Goal: Task Accomplishment & Management: Use online tool/utility

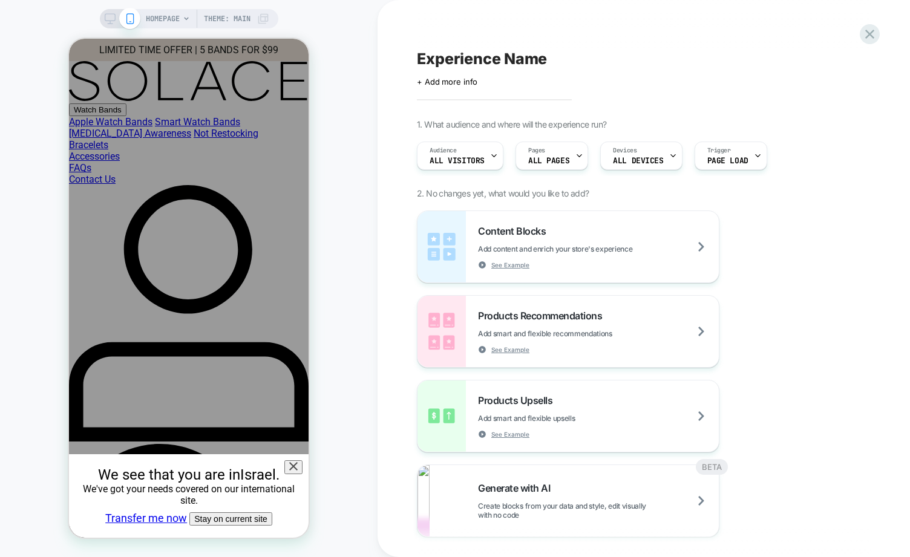
click at [38, 427] on div "HOMEPAGE Theme: MAIN" at bounding box center [189, 278] width 378 height 533
click at [298, 462] on icon at bounding box center [293, 466] width 8 height 8
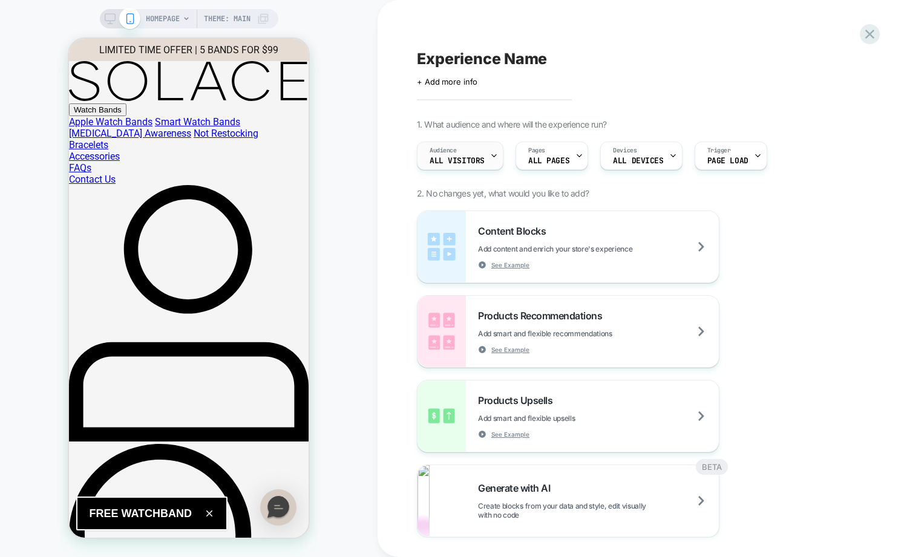
click at [457, 152] on div "Audience All Visitors" at bounding box center [456, 155] width 79 height 27
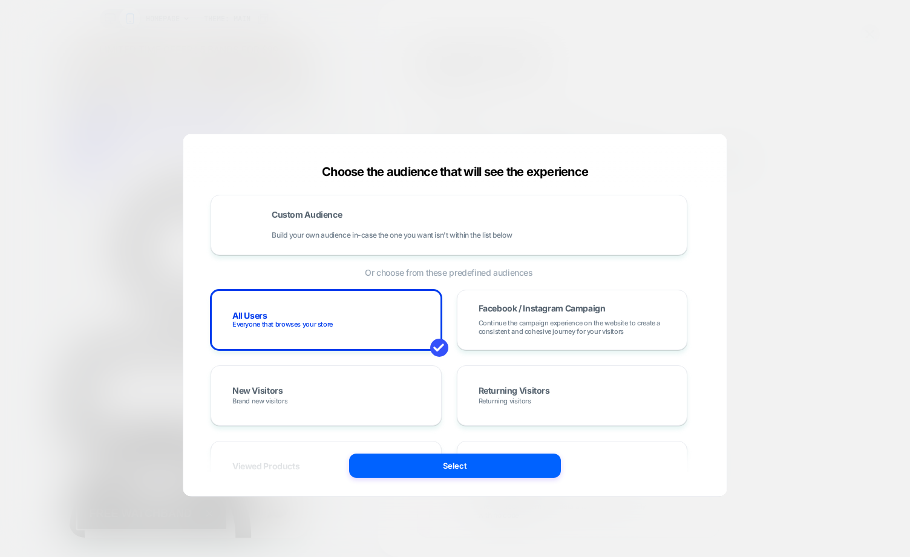
click at [224, 91] on div at bounding box center [455, 278] width 910 height 557
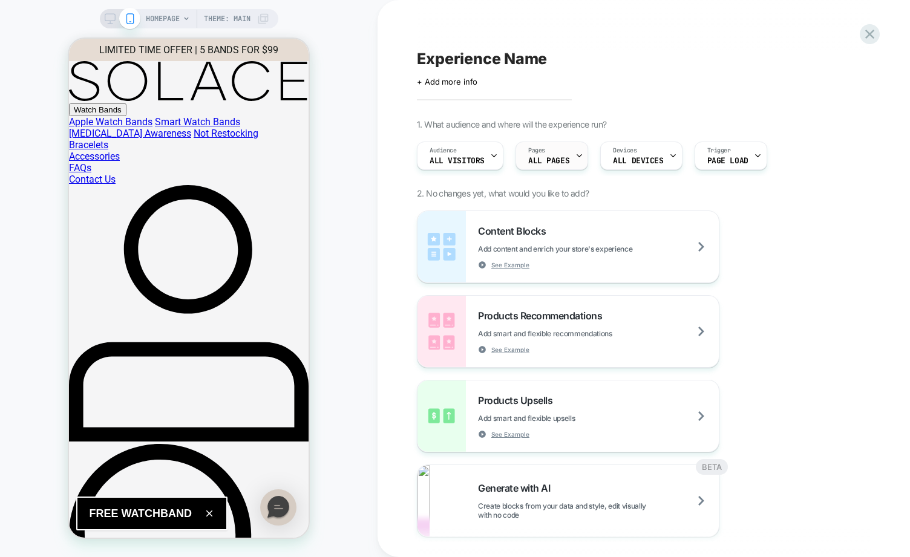
click at [531, 165] on div "Pages ALL PAGES" at bounding box center [548, 155] width 65 height 27
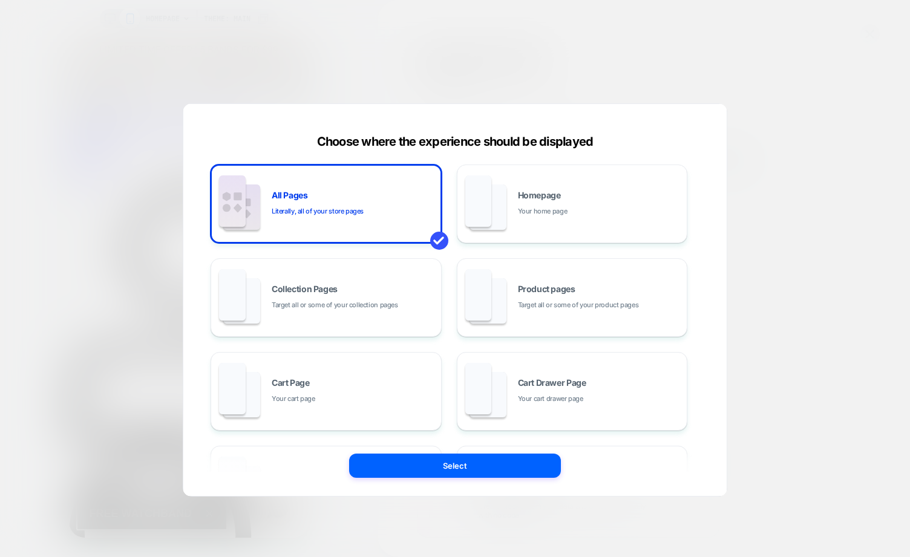
click at [286, 339] on div "All Pages Literally, all of your store pages Homepage Your home page Collection…" at bounding box center [449, 392] width 477 height 454
click at [295, 311] on div "Collection Pages Target all or some of your collection pages" at bounding box center [326, 297] width 218 height 67
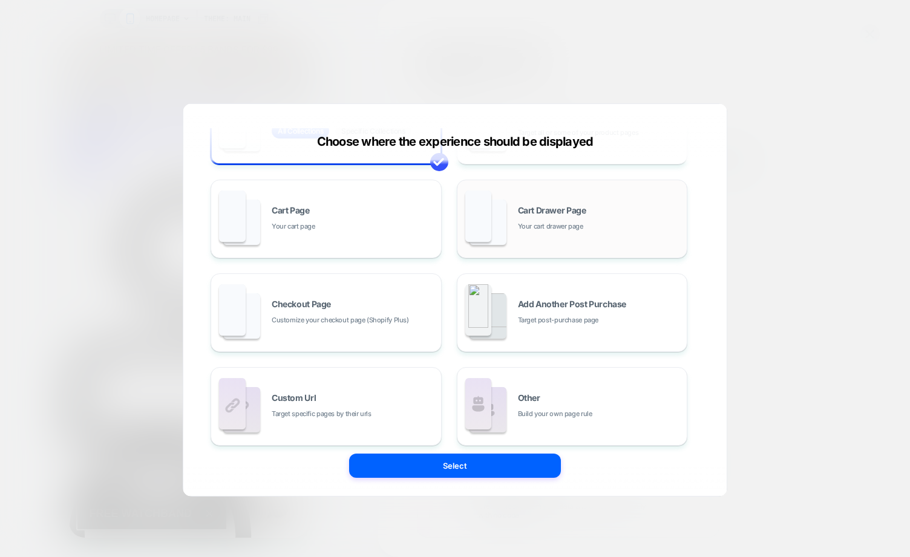
scroll to position [183, 0]
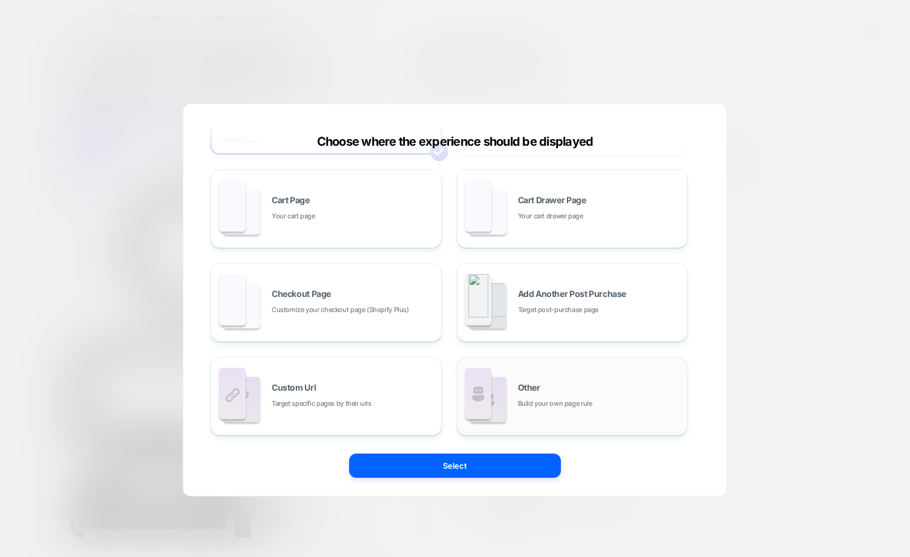
click at [561, 384] on div "Other Build your own page rule" at bounding box center [599, 397] width 163 height 26
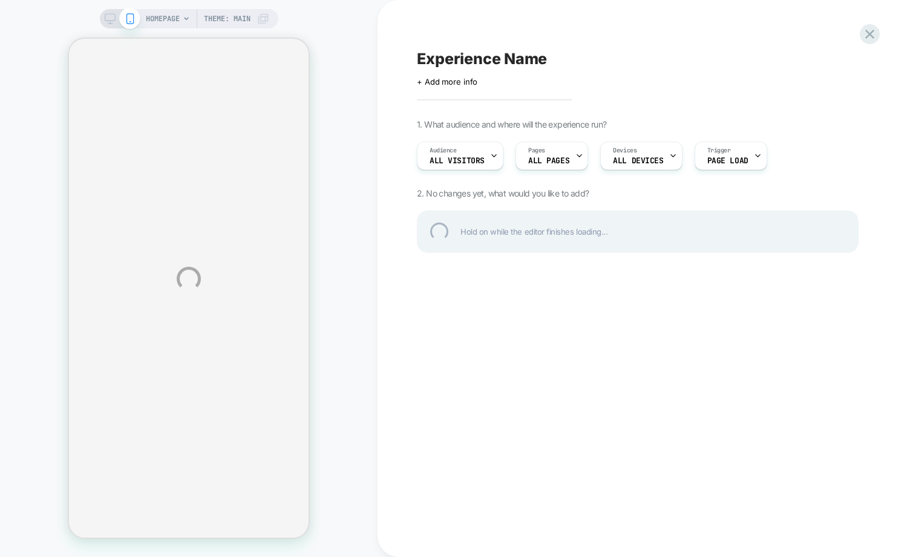
click at [626, 381] on div "HOMEPAGE Theme: MAIN Experience Name Click to edit experience details + Add mor…" at bounding box center [455, 278] width 910 height 557
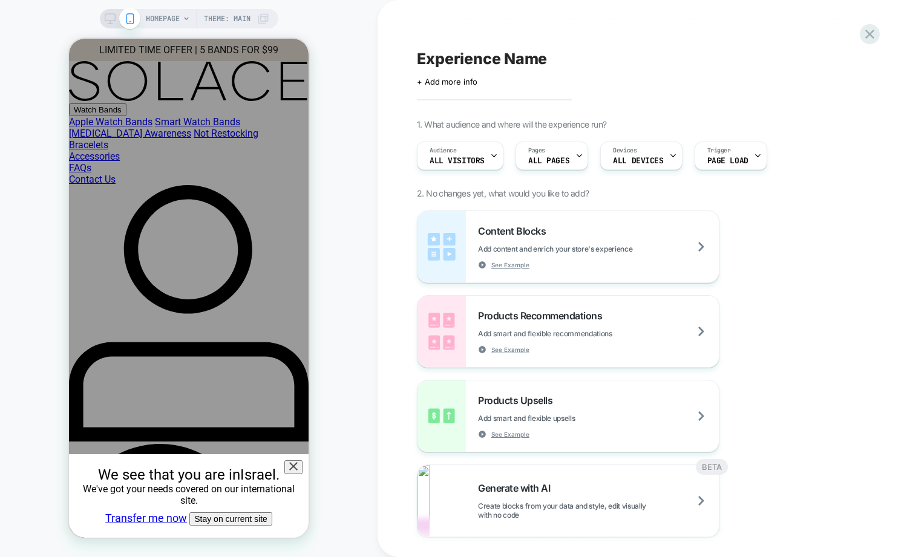
click at [854, 434] on div "Content Blocks Add content and enrich your store's experience See Example Produ…" at bounding box center [638, 416] width 442 height 411
click at [754, 152] on icon at bounding box center [758, 156] width 8 height 8
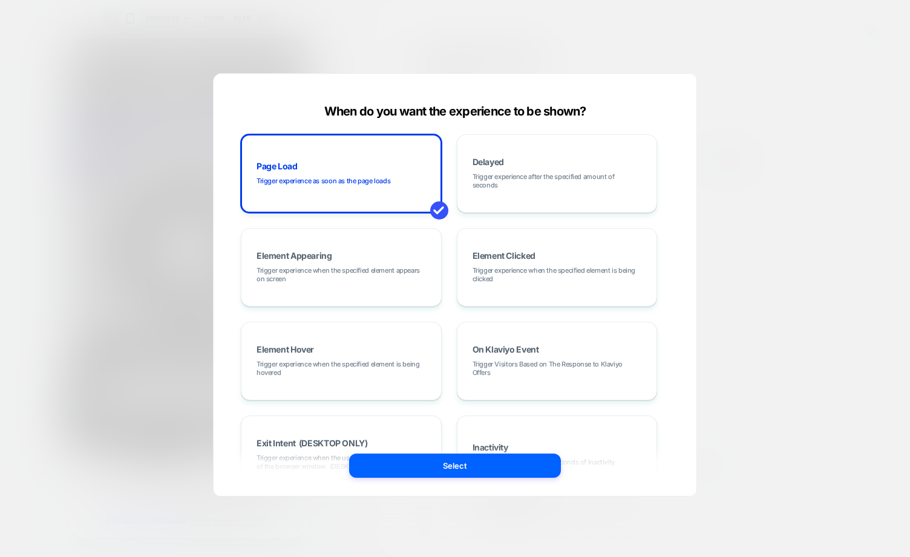
click at [82, 461] on div at bounding box center [455, 278] width 910 height 557
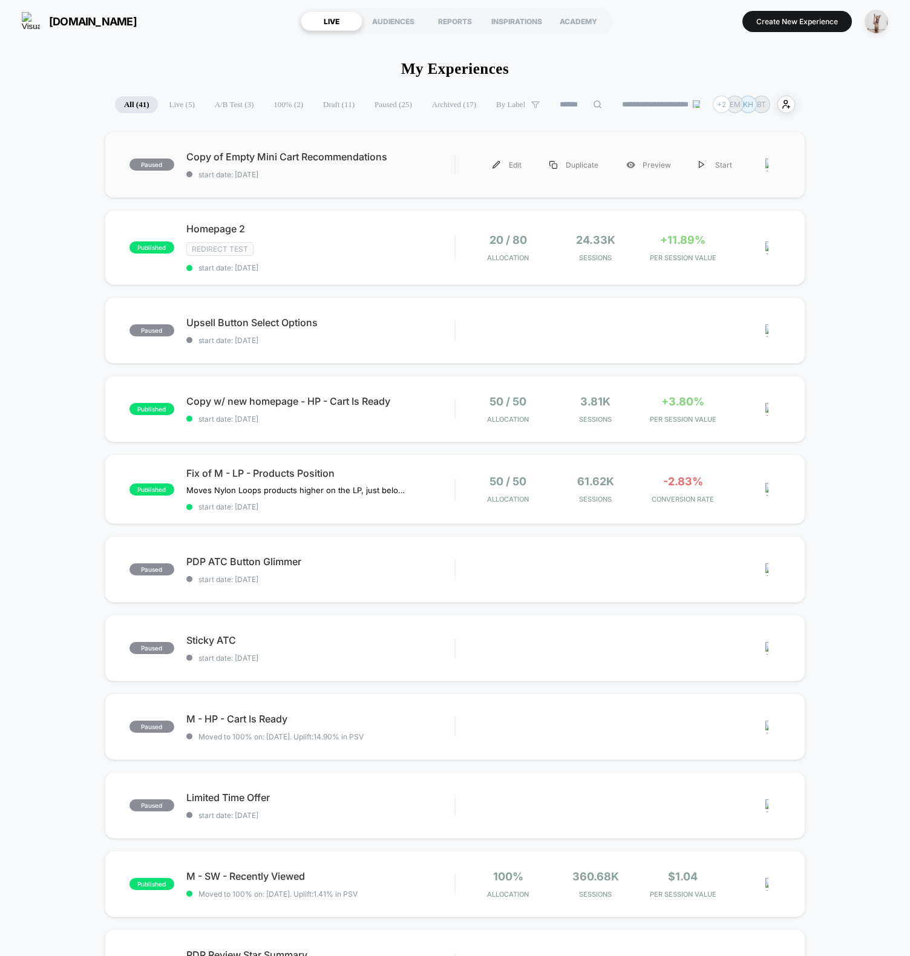
click at [768, 165] on div at bounding box center [772, 164] width 15 height 27
click at [839, 180] on div "paused Copy of Empty Mini Cart Recommendations start date: 10/9/2025 Edit Dupli…" at bounding box center [455, 633] width 910 height 1004
click at [329, 172] on span "start date: 10/9/2025" at bounding box center [320, 174] width 268 height 9
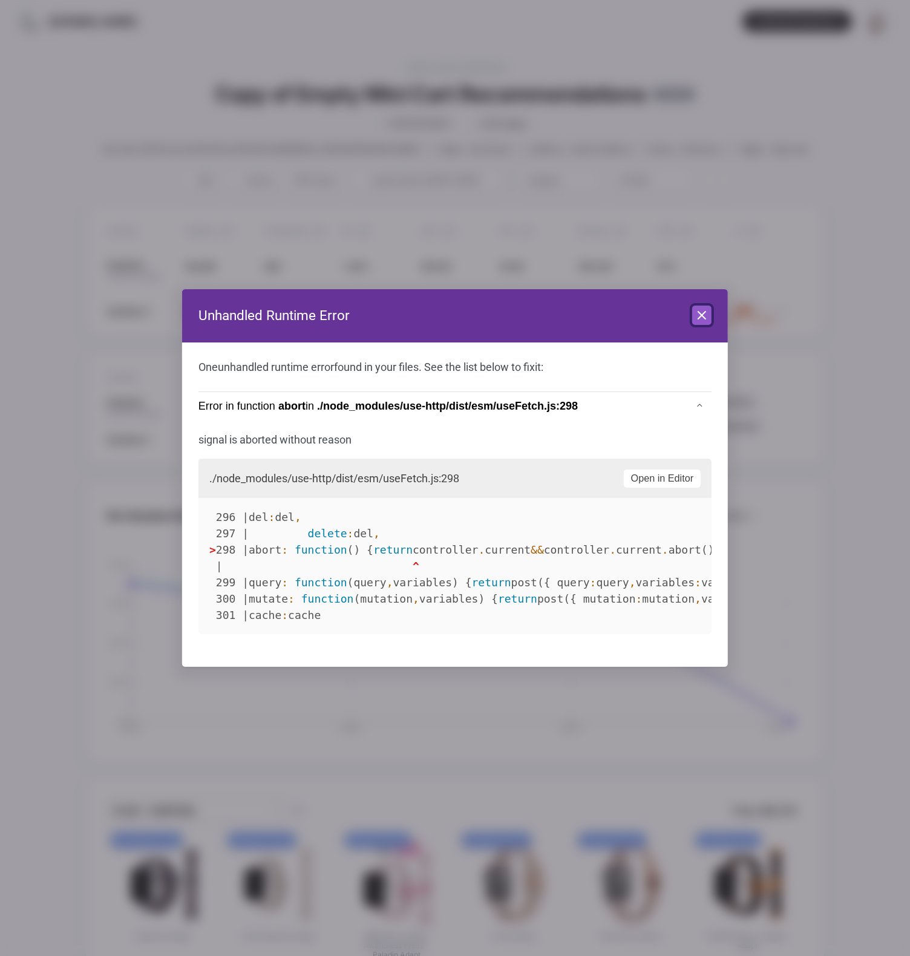
click at [702, 318] on icon at bounding box center [702, 315] width 15 height 15
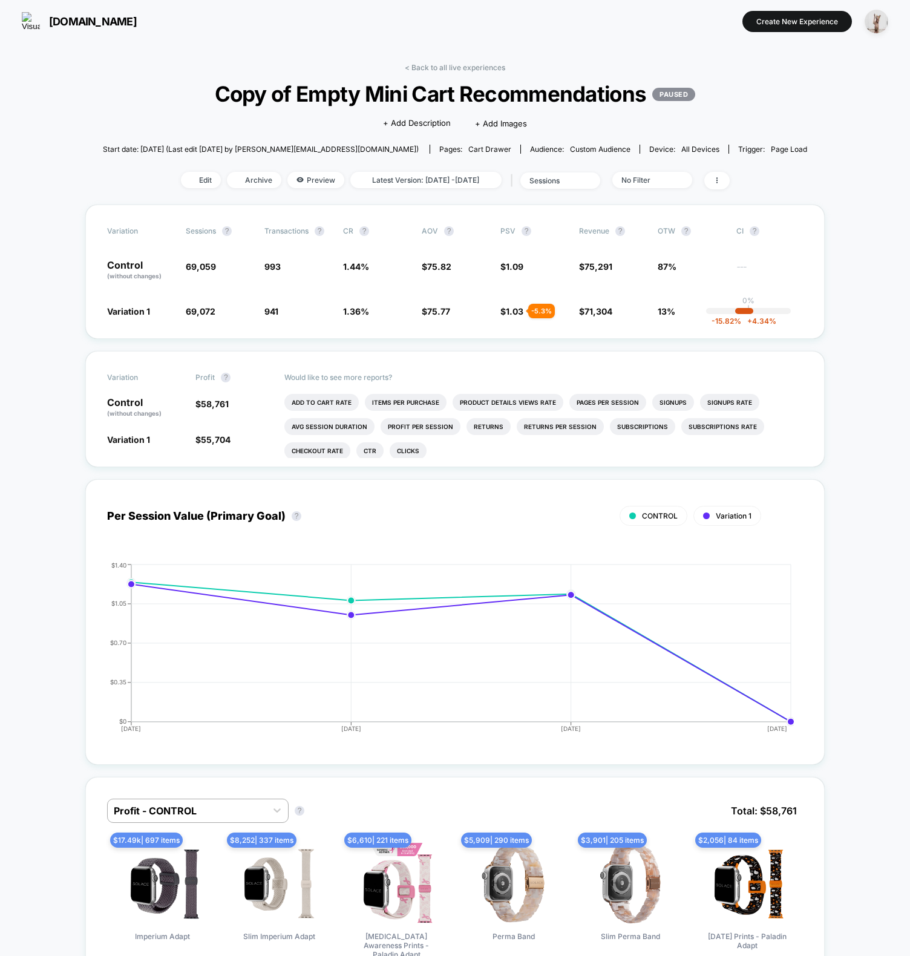
click at [668, 177] on div "No Filter" at bounding box center [645, 179] width 48 height 9
click at [578, 183] on div "sessions" at bounding box center [553, 180] width 48 height 9
click at [455, 73] on div "< Back to all live experiences Copy of Empty Mini Cart Recommendations PAUSED C…" at bounding box center [455, 134] width 704 height 142
click at [457, 69] on link "< Back to all live experiences" at bounding box center [455, 67] width 100 height 9
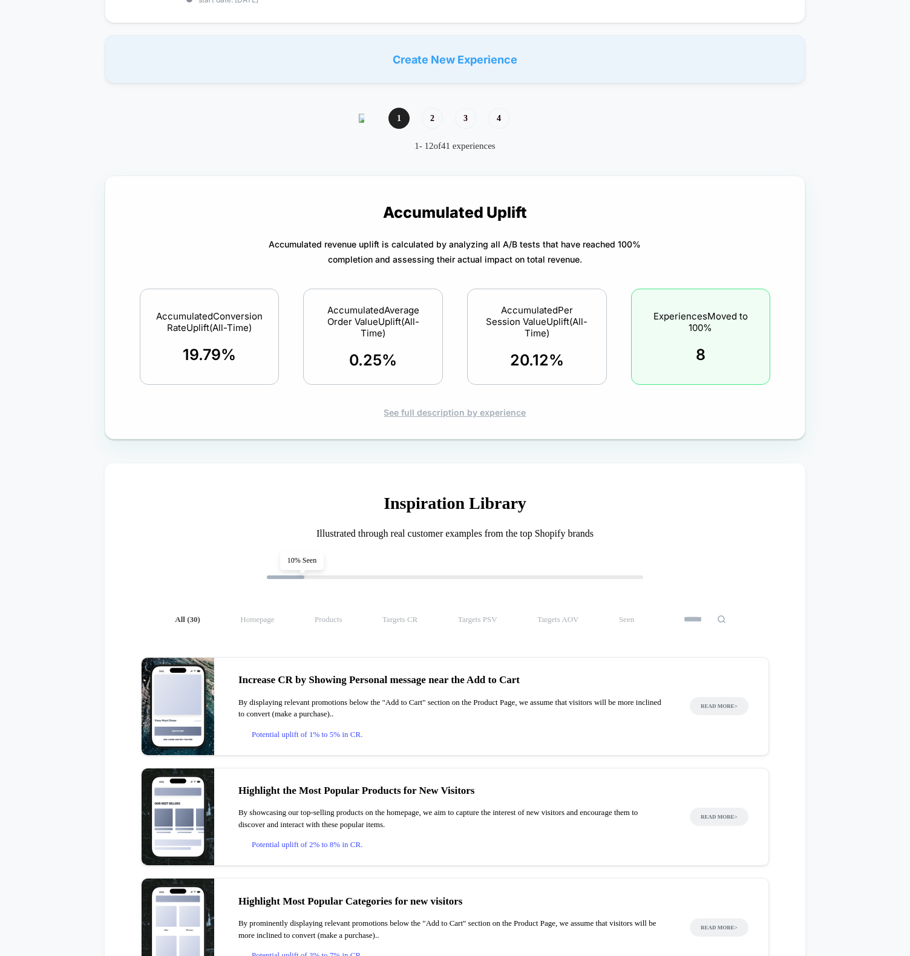
scroll to position [1024, 0]
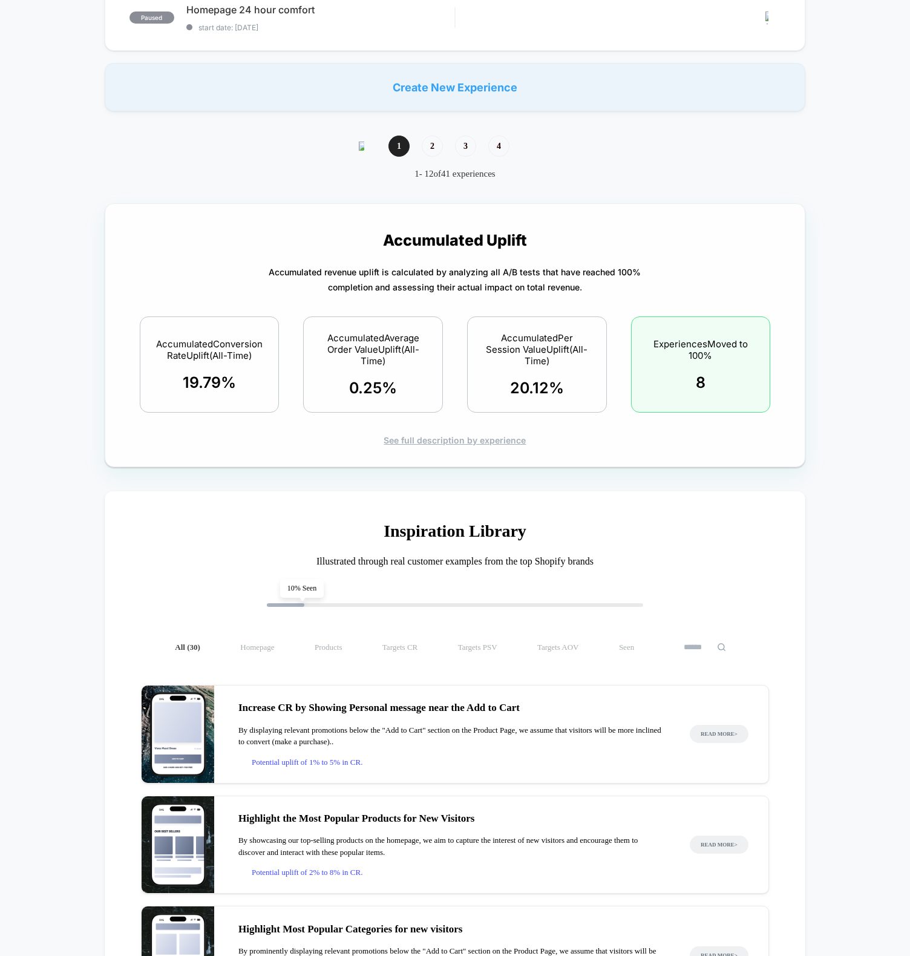
click at [682, 329] on div "Experiences Moved to 100% 8" at bounding box center [701, 364] width 140 height 96
drag, startPoint x: 597, startPoint y: 261, endPoint x: 379, endPoint y: 240, distance: 219.4
click at [379, 240] on p "Accumulated Uplift Accumulated revenue uplift is calculated by analyzing all A/…" at bounding box center [454, 321] width 657 height 210
drag, startPoint x: 458, startPoint y: 235, endPoint x: 603, endPoint y: 258, distance: 146.4
click at [592, 260] on p "Accumulated Uplift Accumulated revenue uplift is calculated by analyzing all A/…" at bounding box center [454, 321] width 657 height 210
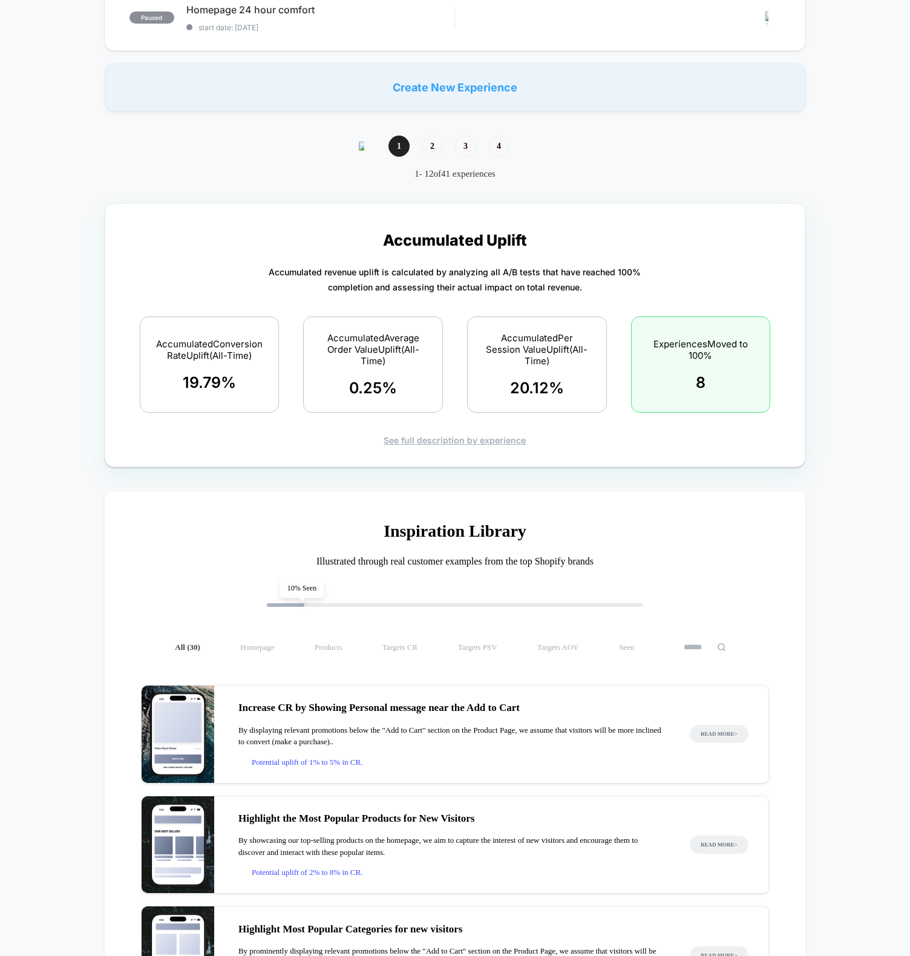
click at [578, 179] on div "Accumulated Uplift Accumulated revenue uplift is calculated by analyzing all A/…" at bounding box center [455, 821] width 910 height 1285
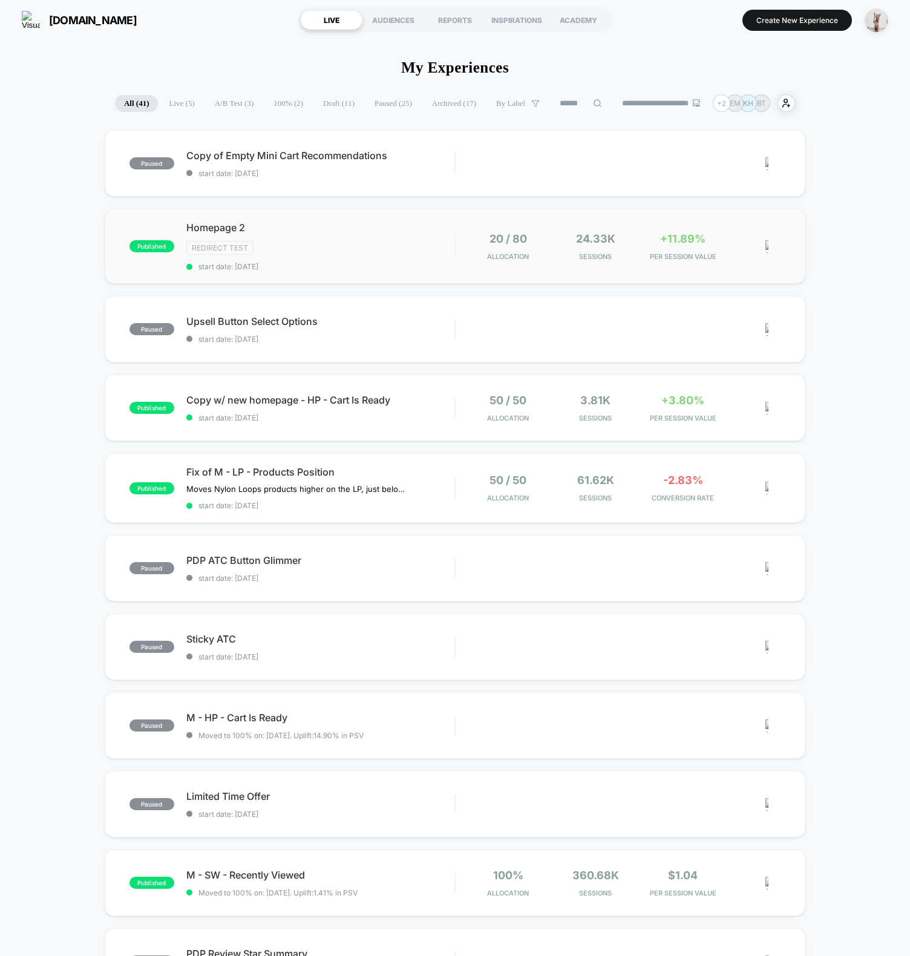
scroll to position [0, 0]
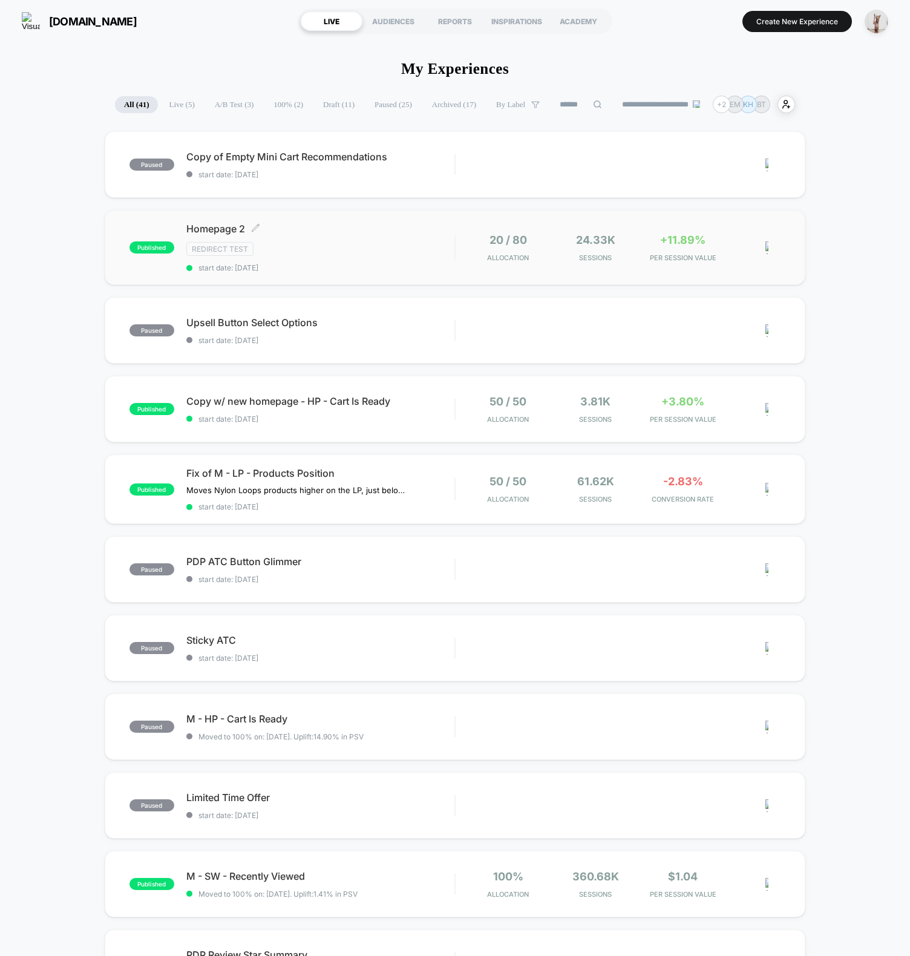
click at [367, 249] on div "Redirect Test" at bounding box center [320, 249] width 268 height 14
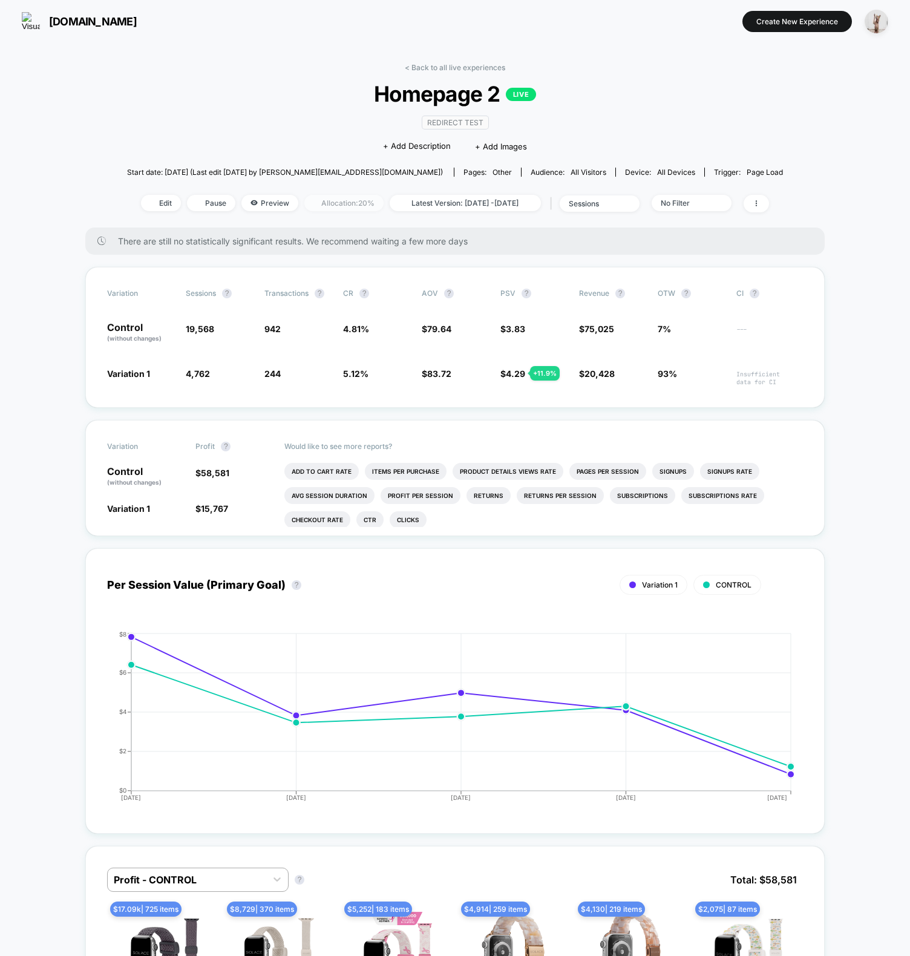
click at [320, 195] on span "Allocation: 20%" at bounding box center [343, 203] width 79 height 16
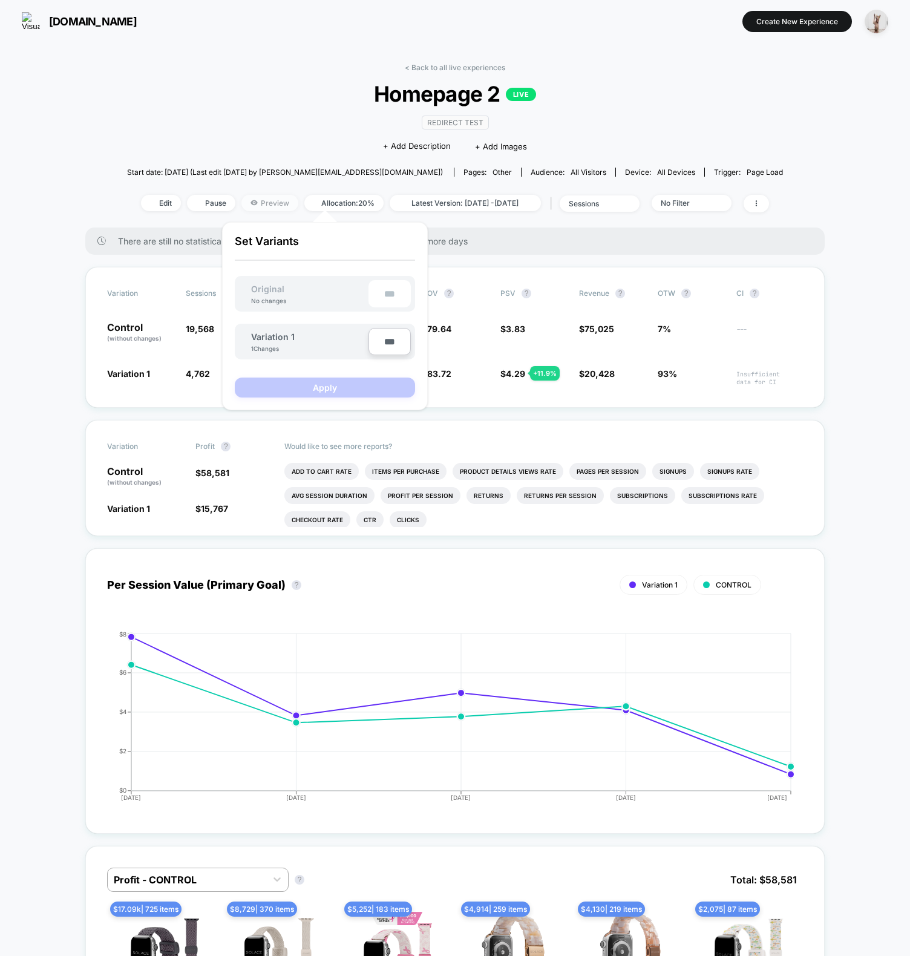
click at [241, 200] on span "Preview" at bounding box center [269, 203] width 57 height 16
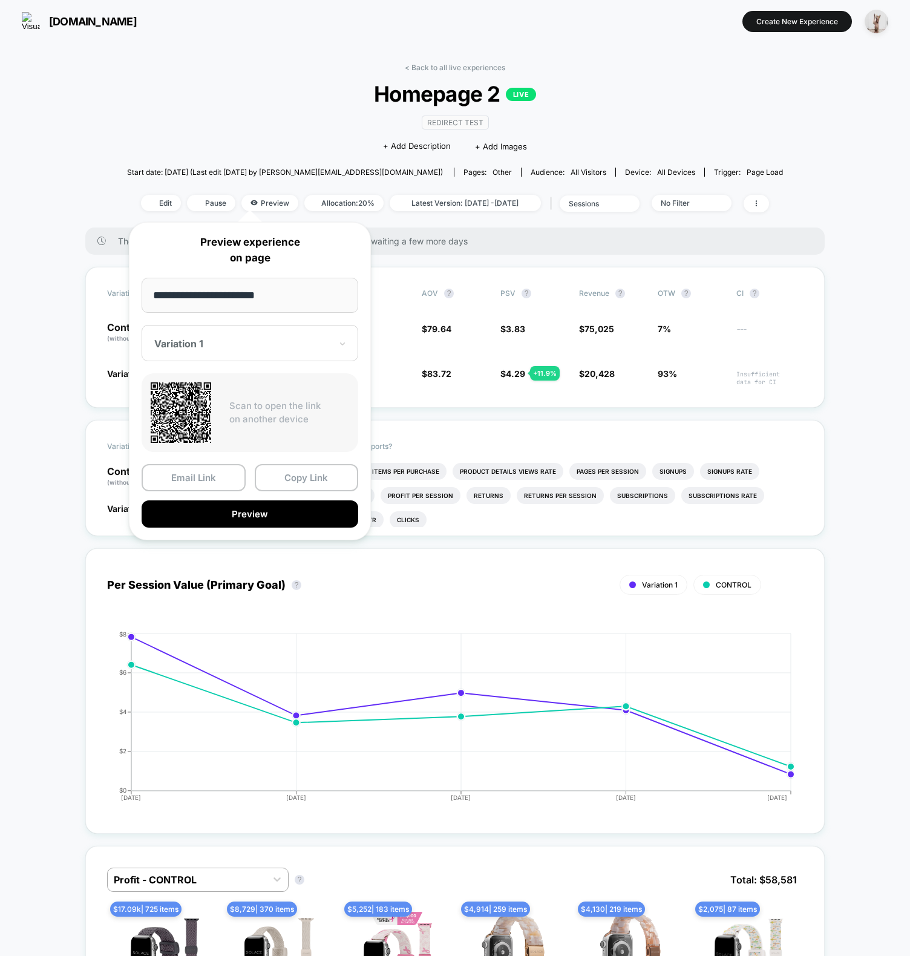
click at [244, 97] on span "Homepage 2 LIVE" at bounding box center [455, 93] width 590 height 25
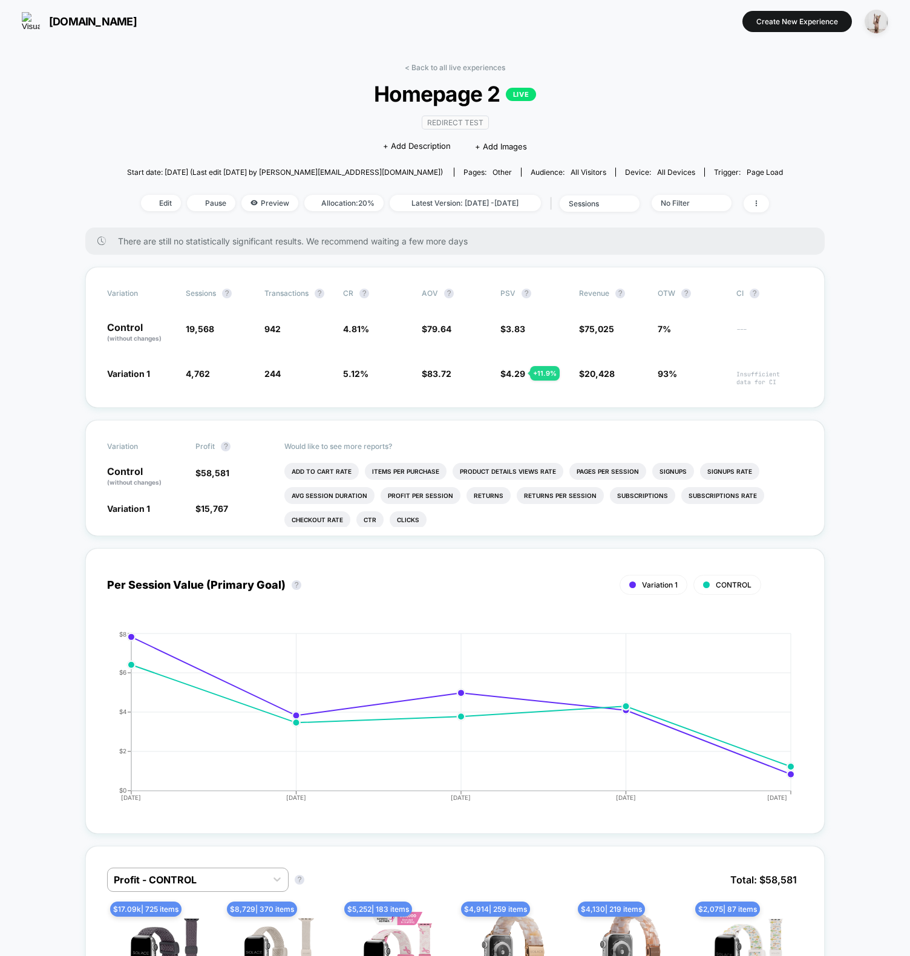
click at [241, 87] on span "Homepage 2 LIVE" at bounding box center [455, 93] width 590 height 25
click at [487, 67] on link "< Back to all live experiences" at bounding box center [455, 67] width 100 height 9
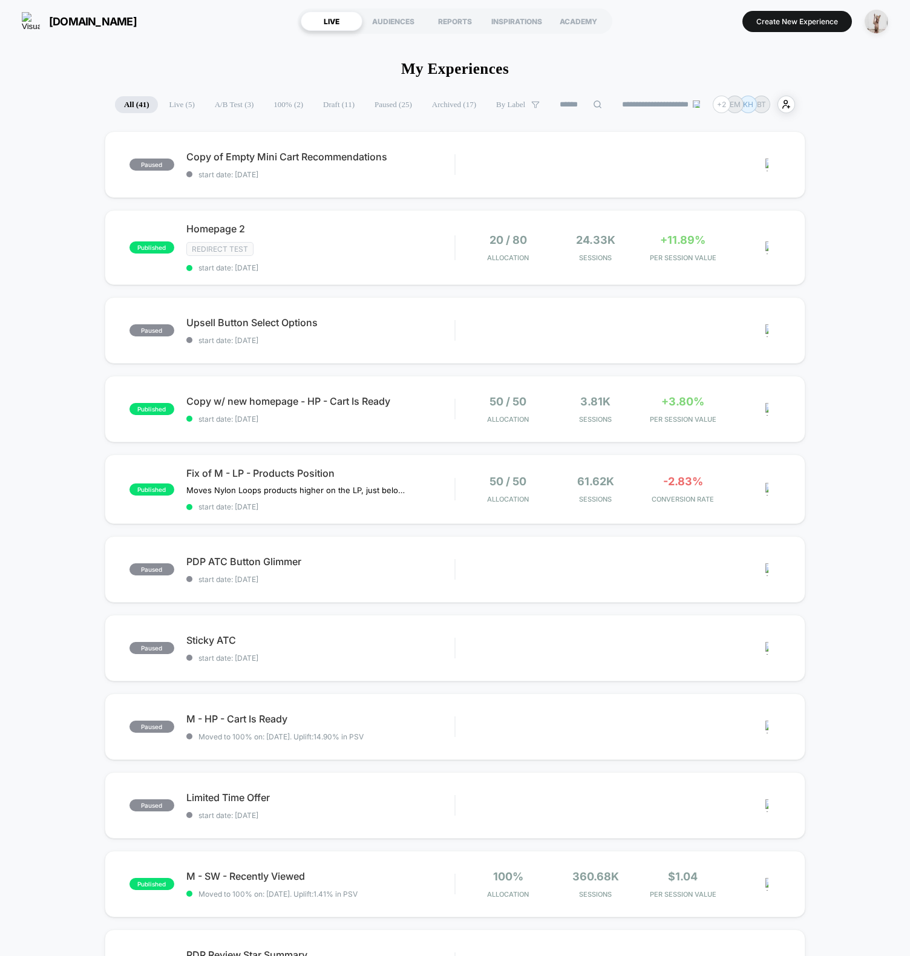
click at [814, 5] on div "solacebands.com LIVE AUDIENCES REPORTS INSPIRATIONS ACADEMY Create New Experien…" at bounding box center [455, 21] width 910 height 42
click at [802, 26] on button "Create New Experience" at bounding box center [797, 21] width 110 height 21
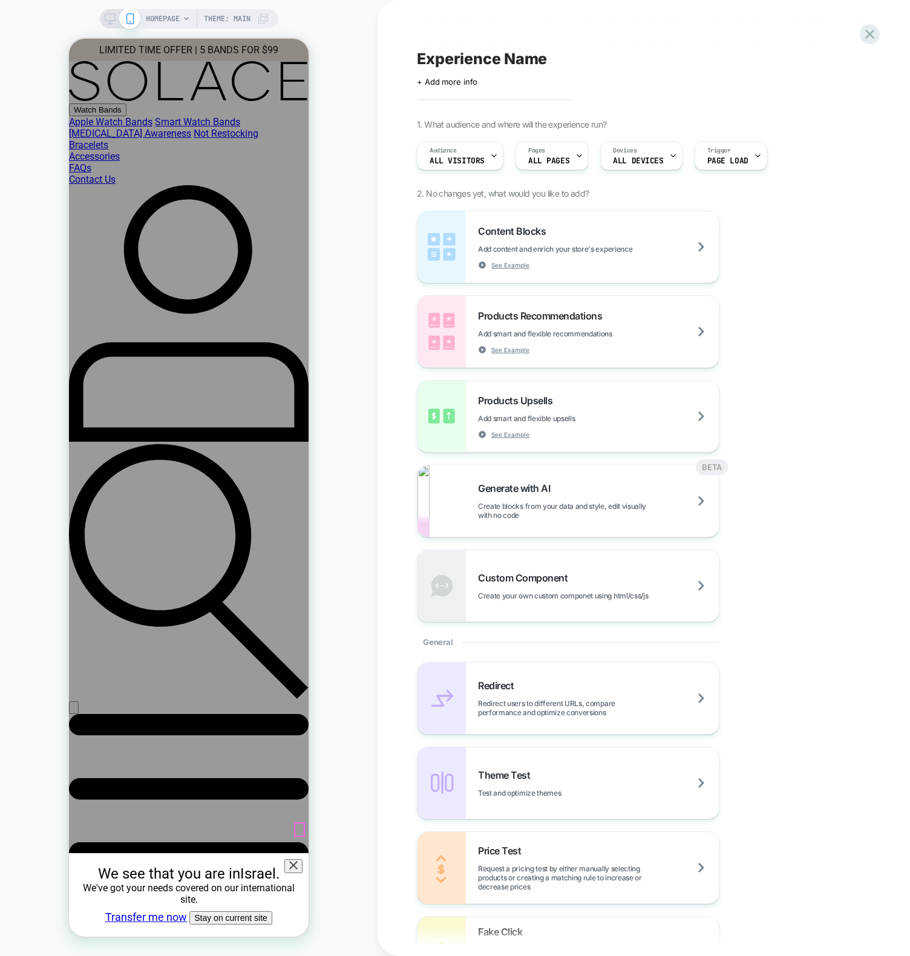
click at [298, 861] on icon at bounding box center [293, 865] width 8 height 8
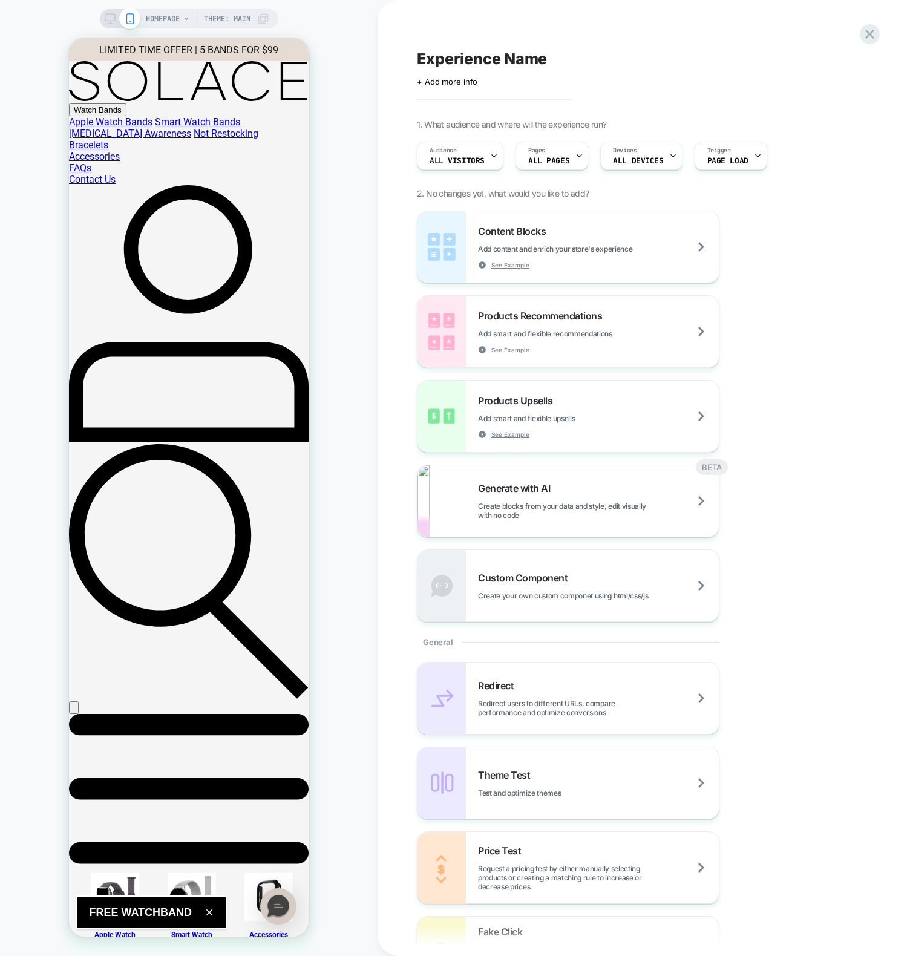
drag, startPoint x: 384, startPoint y: 771, endPoint x: 375, endPoint y: 765, distance: 10.4
click at [384, 771] on div "Experience Name Click to edit experience details + Add more info 1. What audien…" at bounding box center [644, 478] width 532 height 956
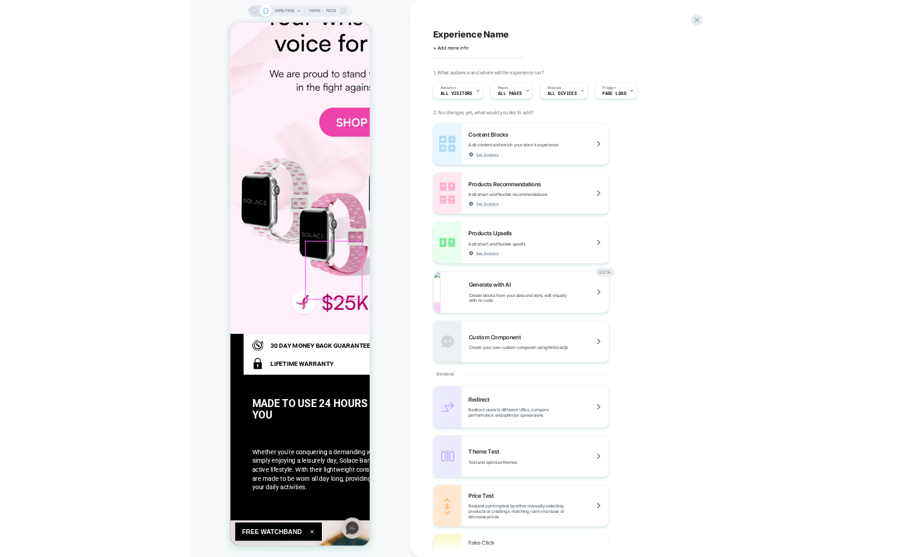
scroll to position [1078, 0]
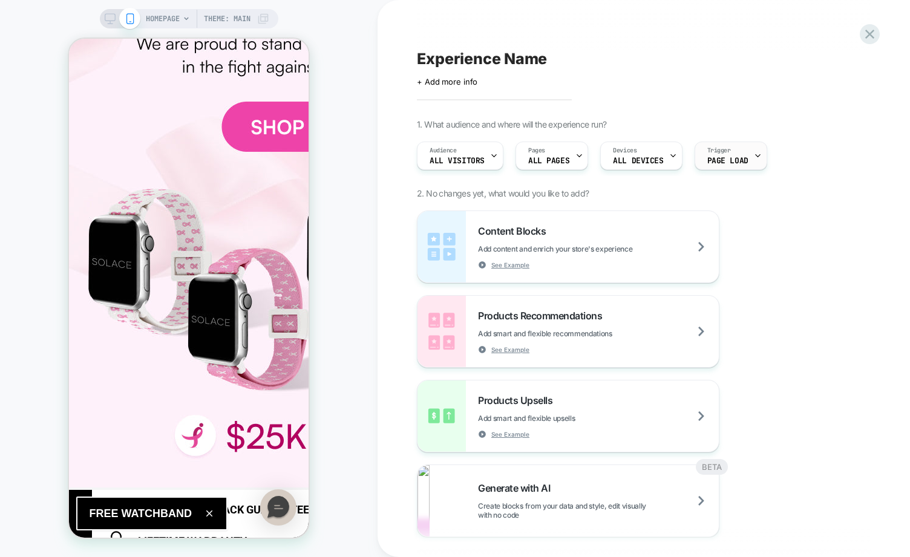
click at [734, 159] on span "Page Load" at bounding box center [727, 161] width 41 height 8
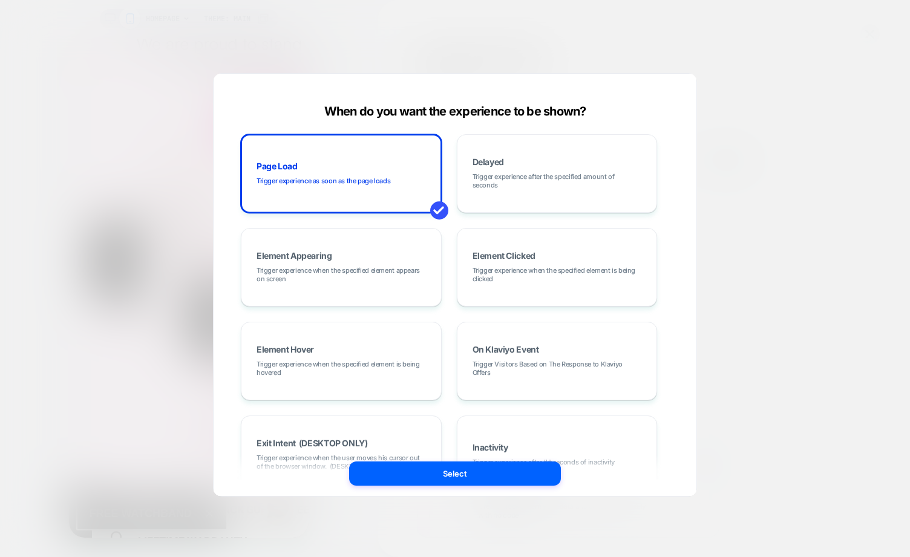
click at [796, 222] on div at bounding box center [455, 278] width 910 height 557
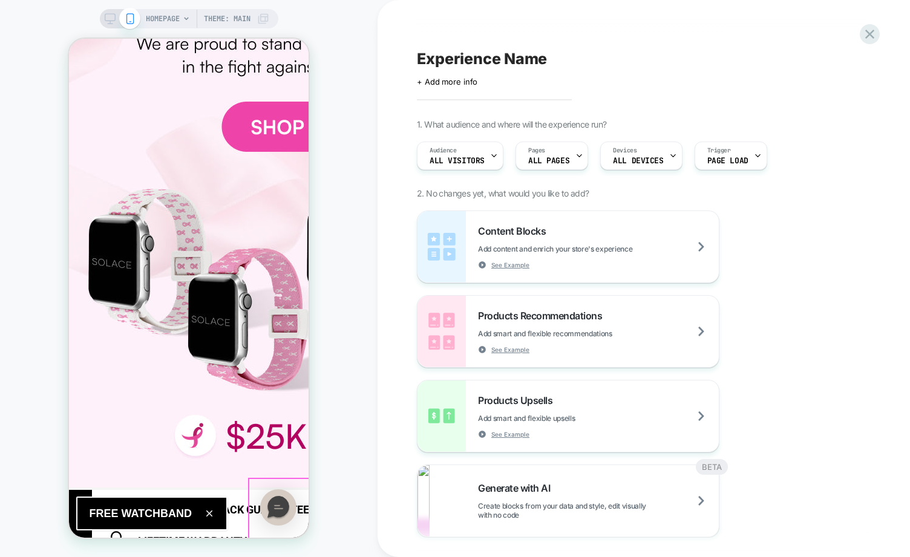
drag, startPoint x: 378, startPoint y: 552, endPoint x: 308, endPoint y: 508, distance: 82.4
click at [308, 508] on div at bounding box center [278, 507] width 61 height 61
click at [371, 499] on div "HOMEPAGE Theme: MAIN" at bounding box center [189, 278] width 378 height 533
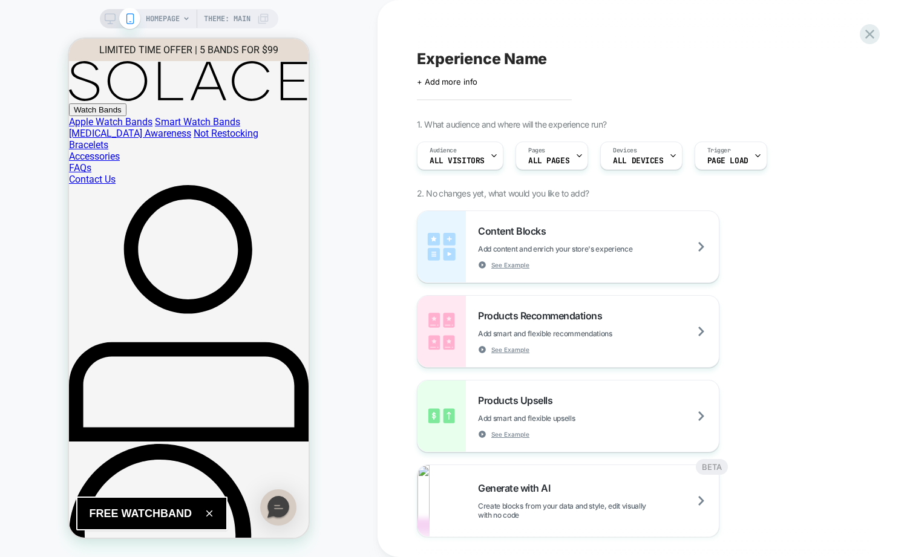
scroll to position [1078, 0]
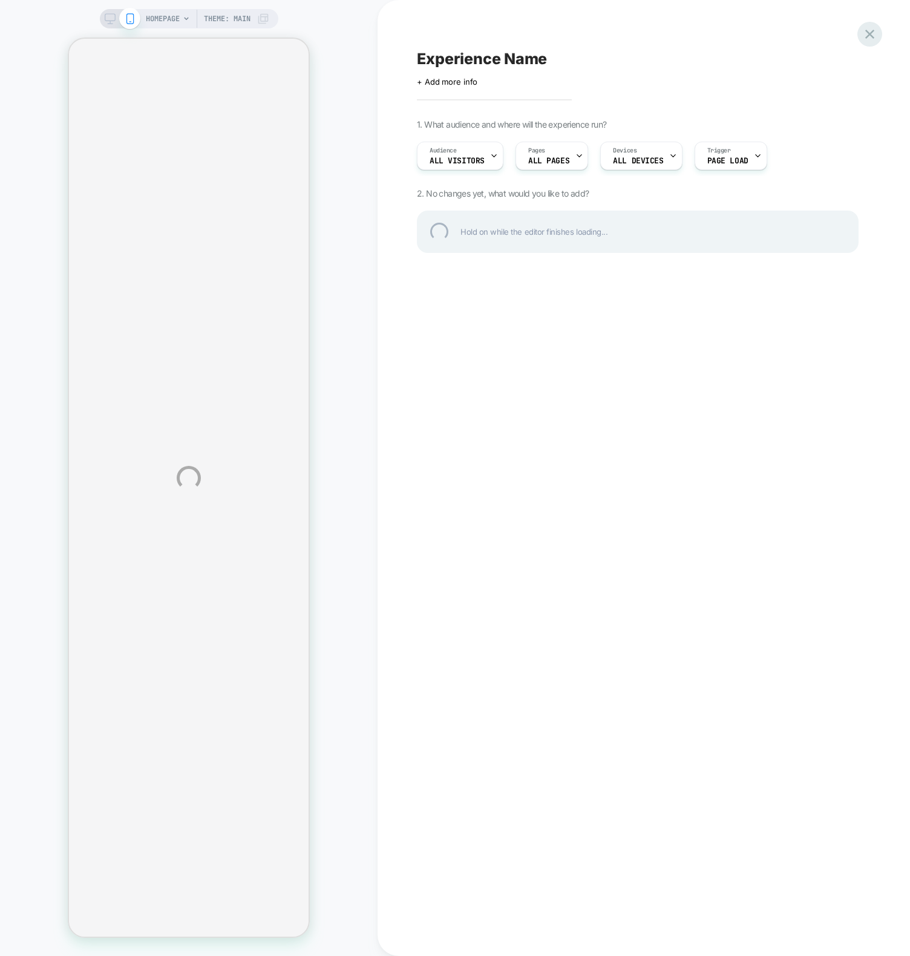
click at [867, 31] on div at bounding box center [869, 34] width 25 height 25
click at [868, 31] on div at bounding box center [869, 34] width 25 height 25
click at [866, 33] on div at bounding box center [869, 34] width 25 height 25
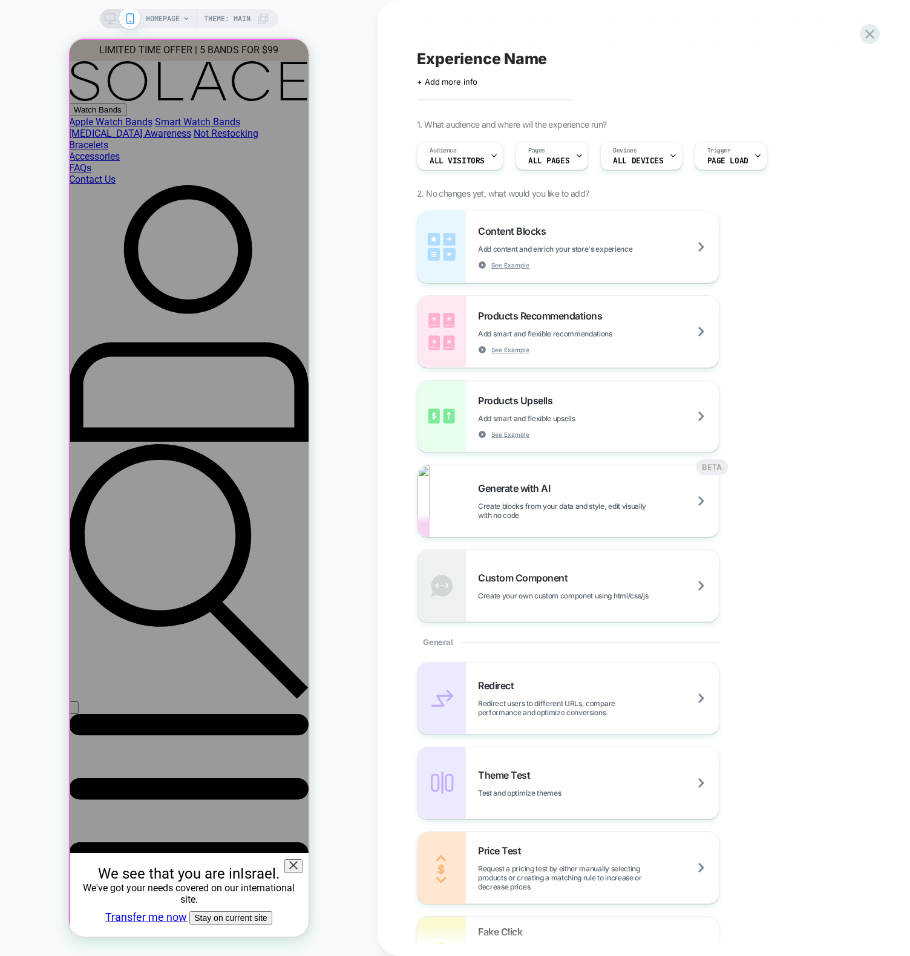
click at [306, 597] on dialog "We see that you are in Israel . We've got your needs covered on our internation…" at bounding box center [189, 488] width 240 height 898
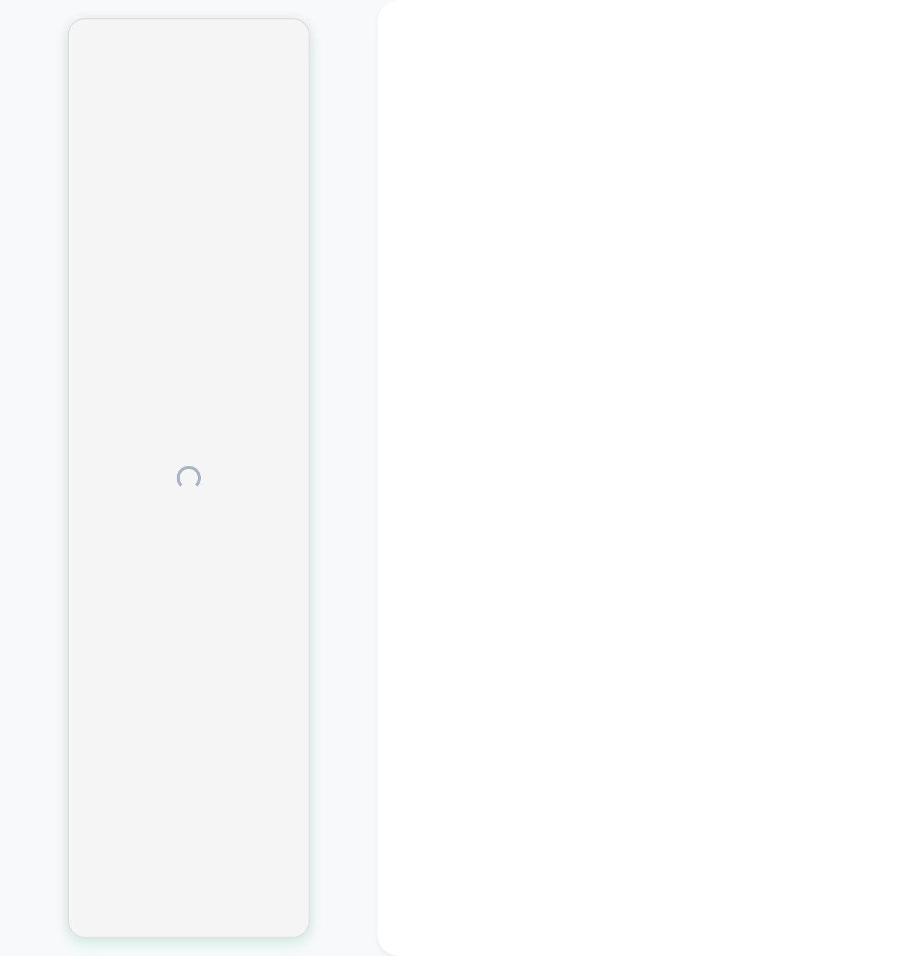
click at [366, 165] on div at bounding box center [189, 478] width 378 height 932
